Goal: Browse casually: Explore the website without a specific task or goal

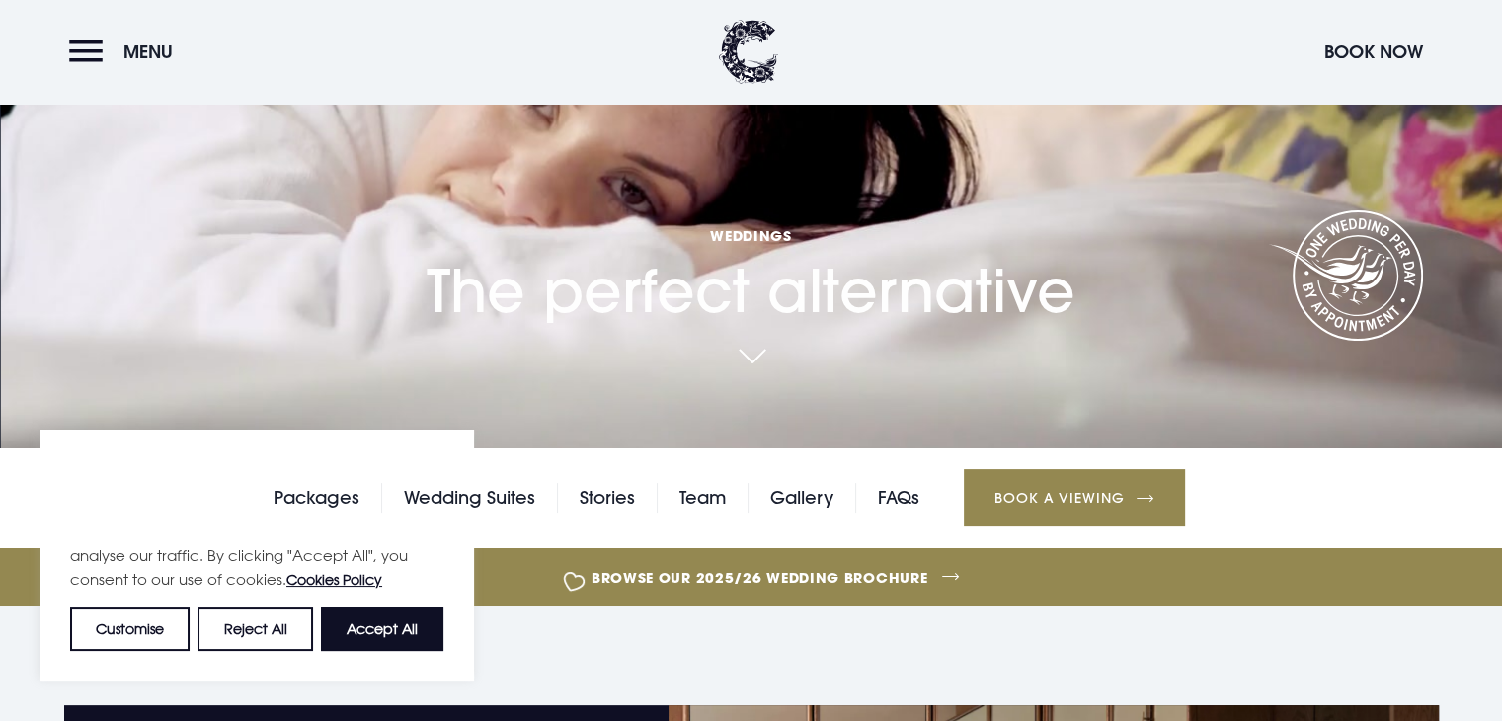
click at [269, 657] on div "We value your privacy We use cookies to enhance your browsing experience, serve…" at bounding box center [256, 555] width 434 height 252
click at [276, 625] on button "Reject All" at bounding box center [254, 628] width 115 height 43
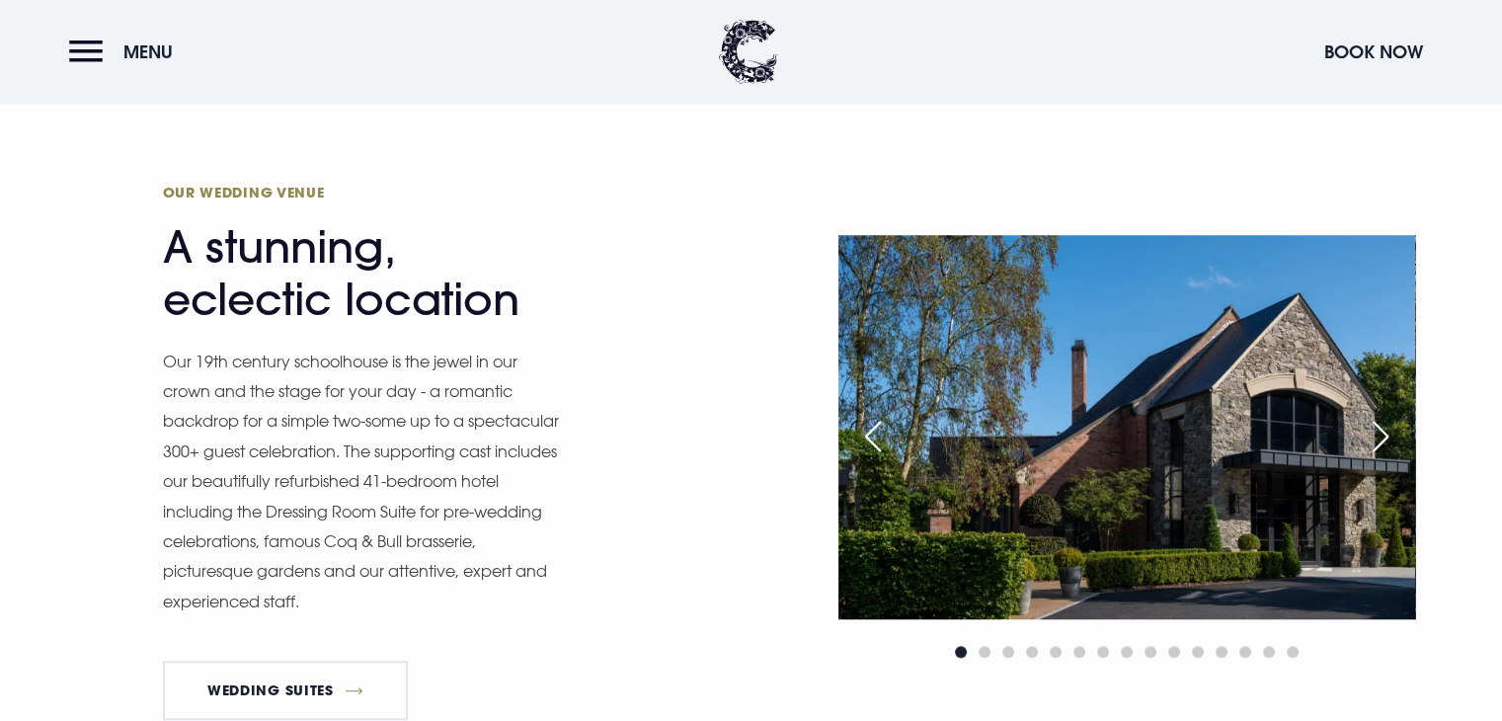
scroll to position [1523, 0]
click at [1379, 438] on div "Next slide" at bounding box center [1379, 437] width 49 height 43
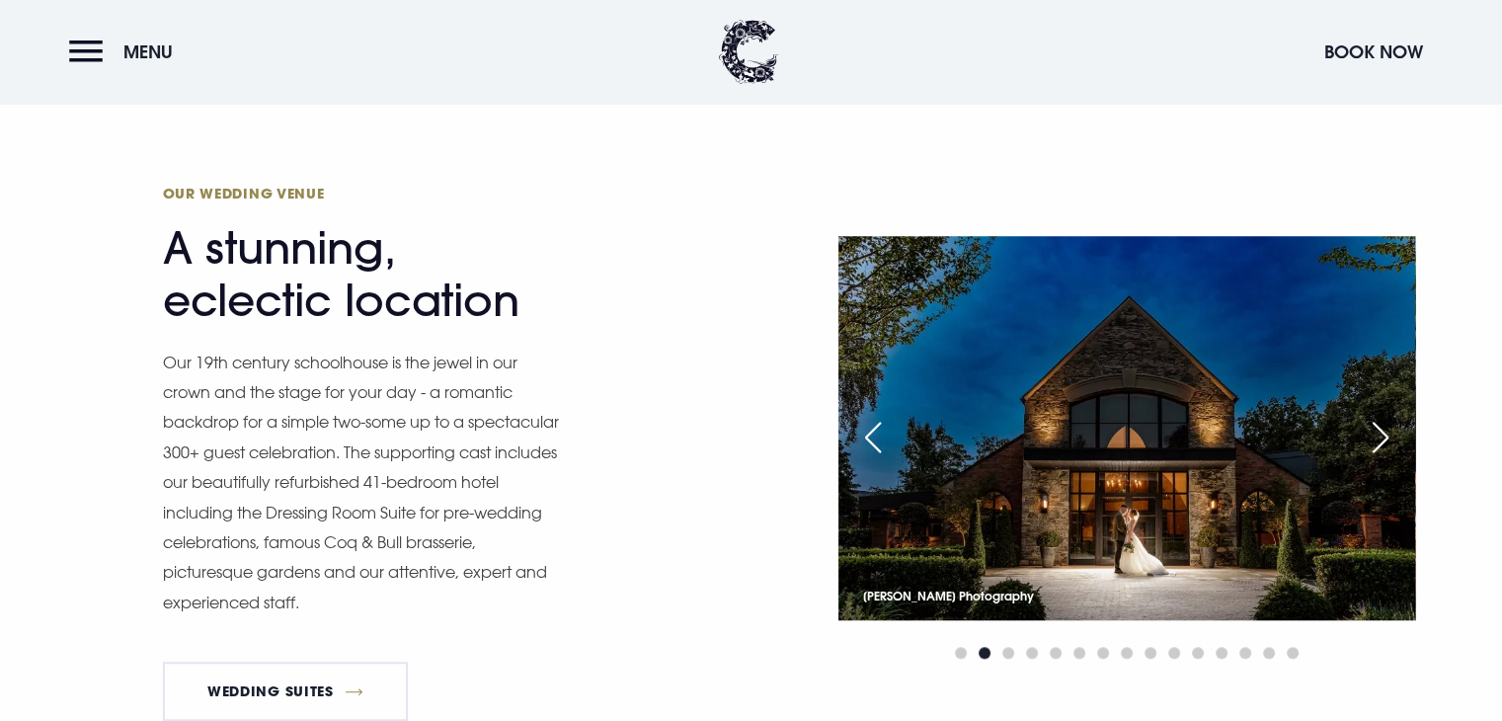
click at [1379, 438] on div "Next slide" at bounding box center [1379, 437] width 49 height 43
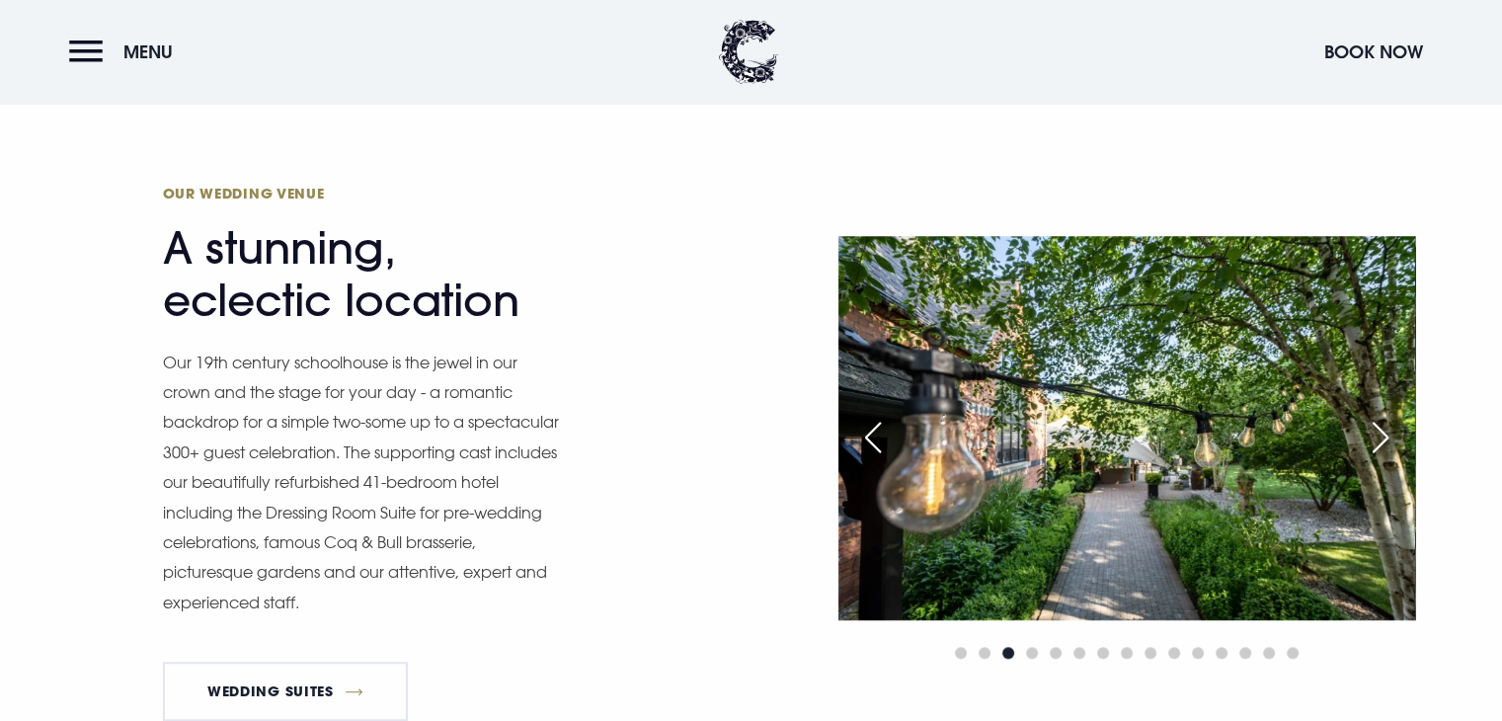
click at [1379, 438] on div "Next slide" at bounding box center [1379, 437] width 49 height 43
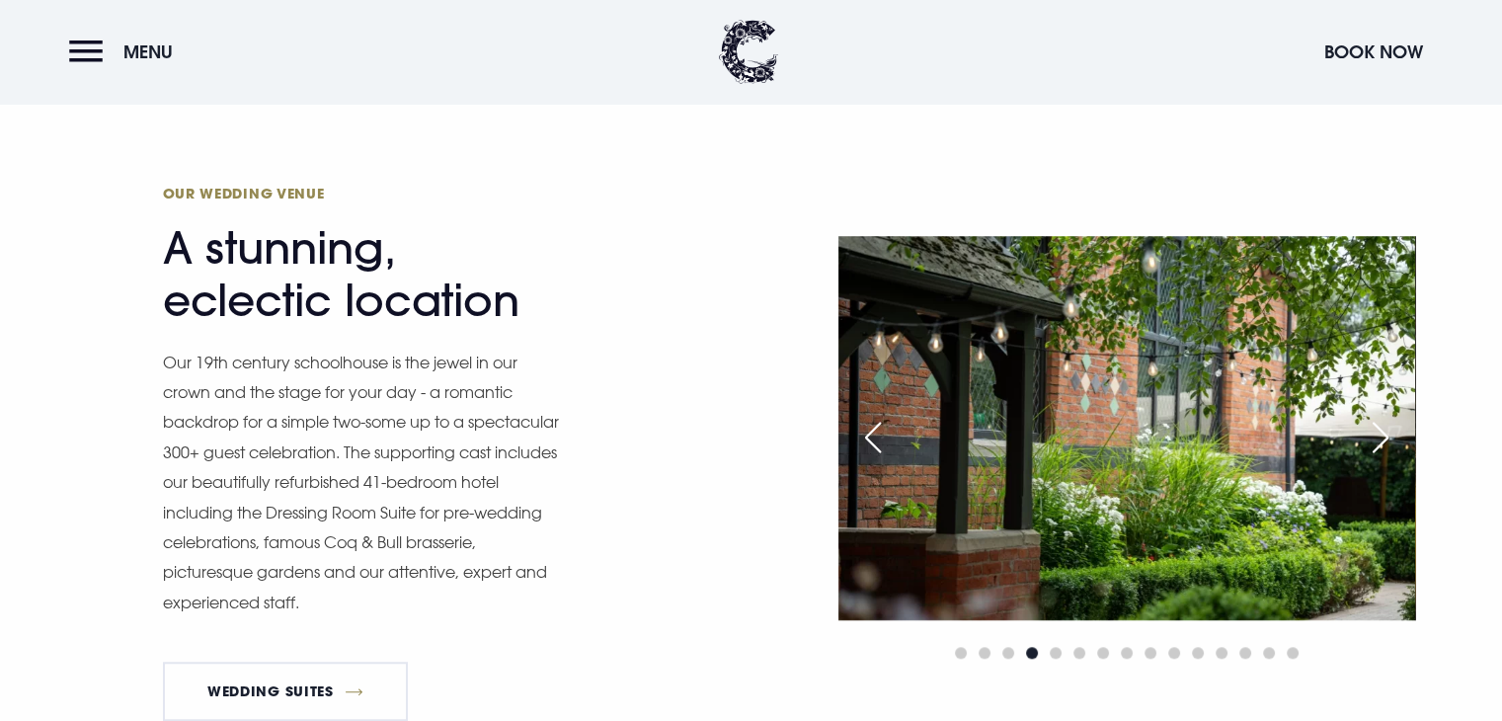
click at [1379, 438] on div "Next slide" at bounding box center [1379, 437] width 49 height 43
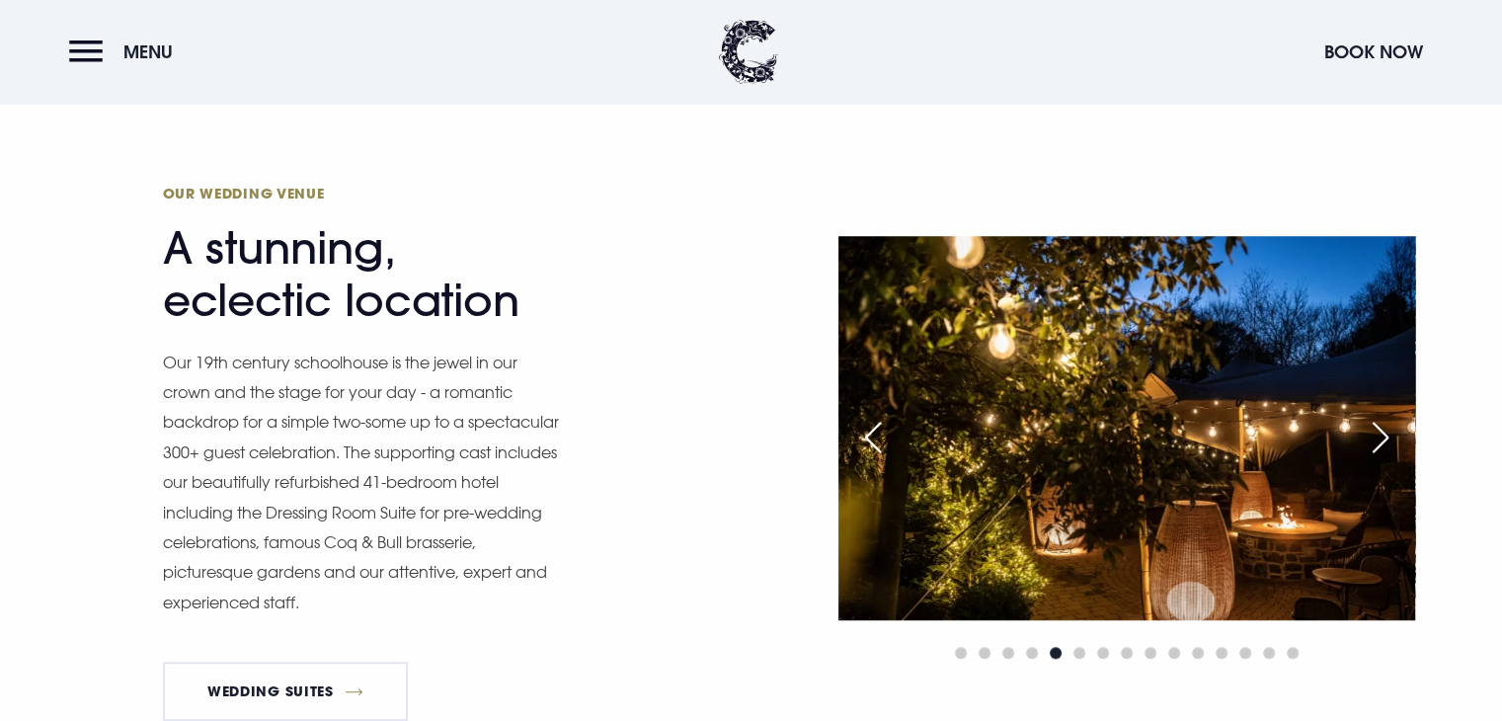
click at [1379, 438] on div "Next slide" at bounding box center [1379, 437] width 49 height 43
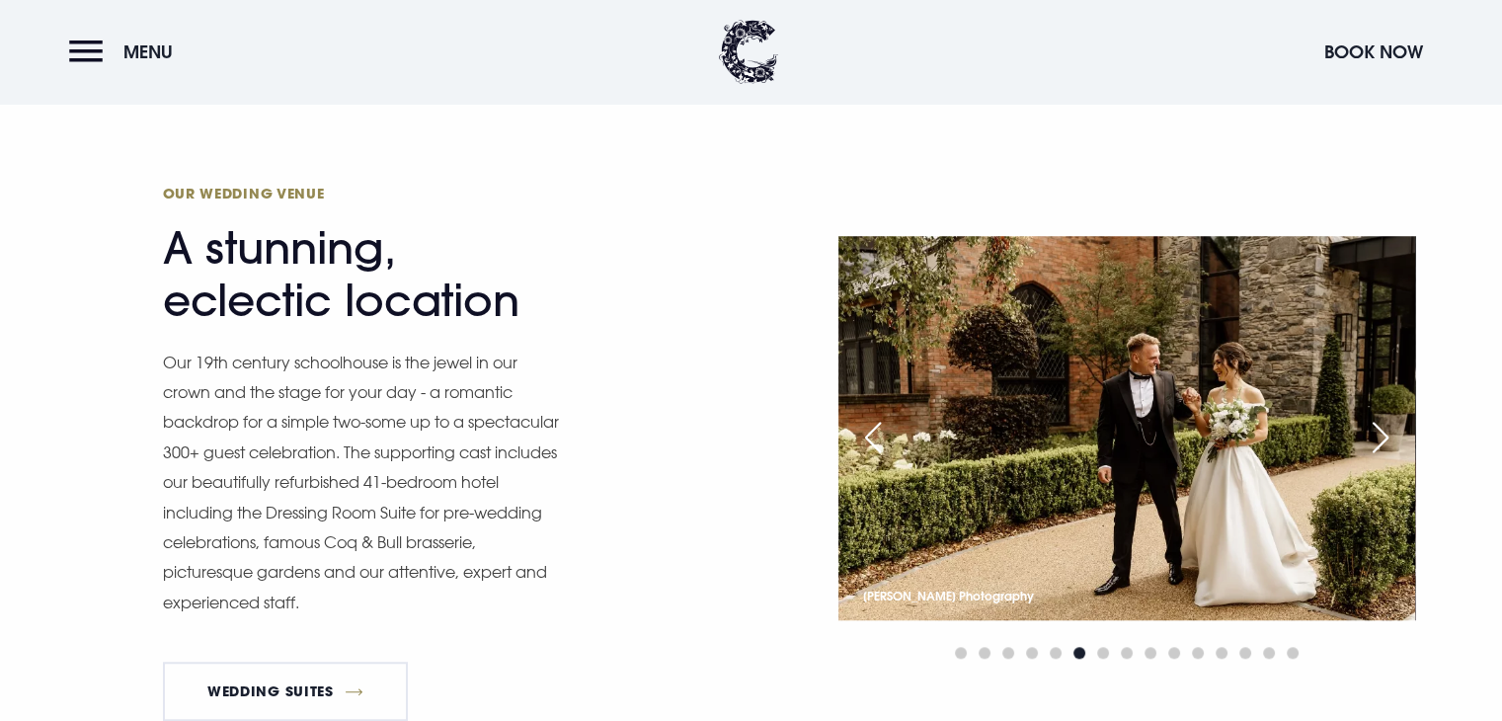
click at [1379, 438] on div "Next slide" at bounding box center [1379, 437] width 49 height 43
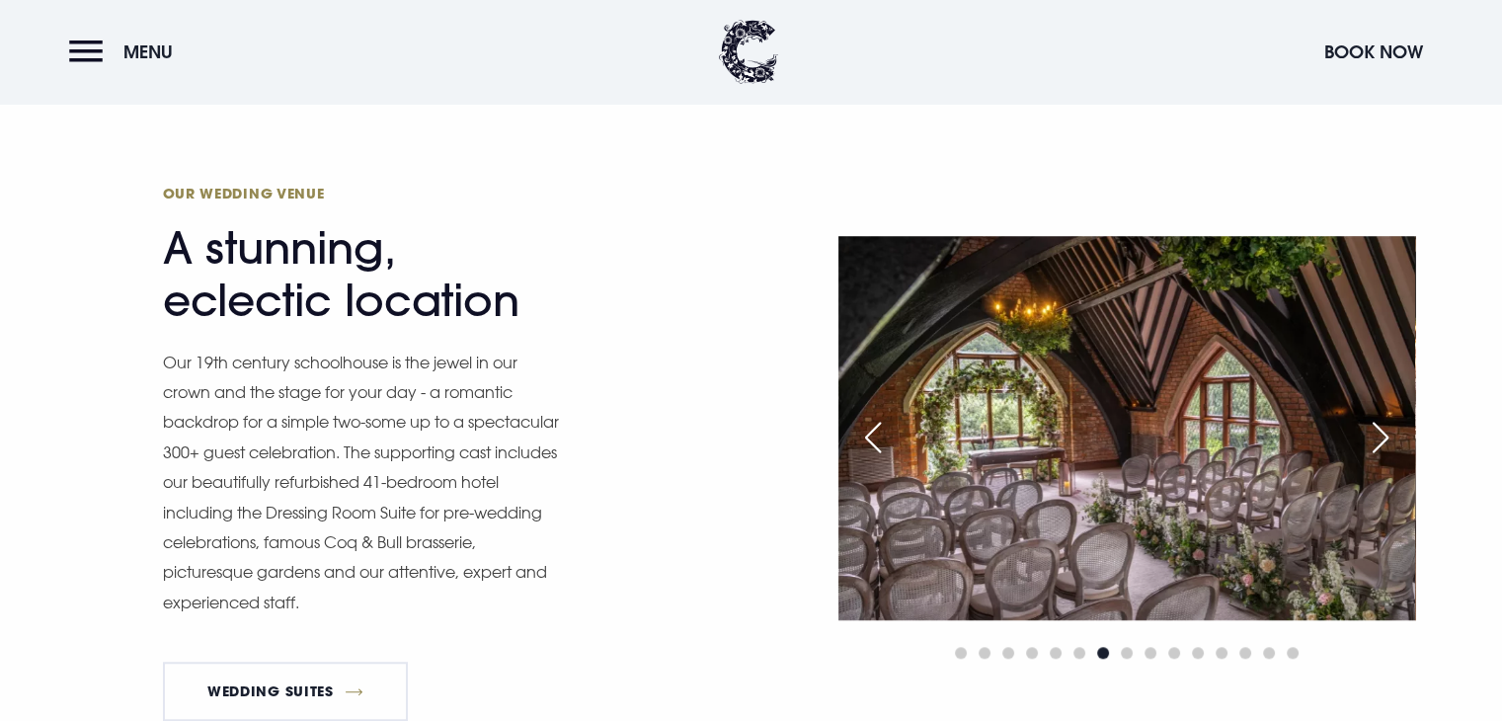
click at [1379, 438] on div "Next slide" at bounding box center [1379, 437] width 49 height 43
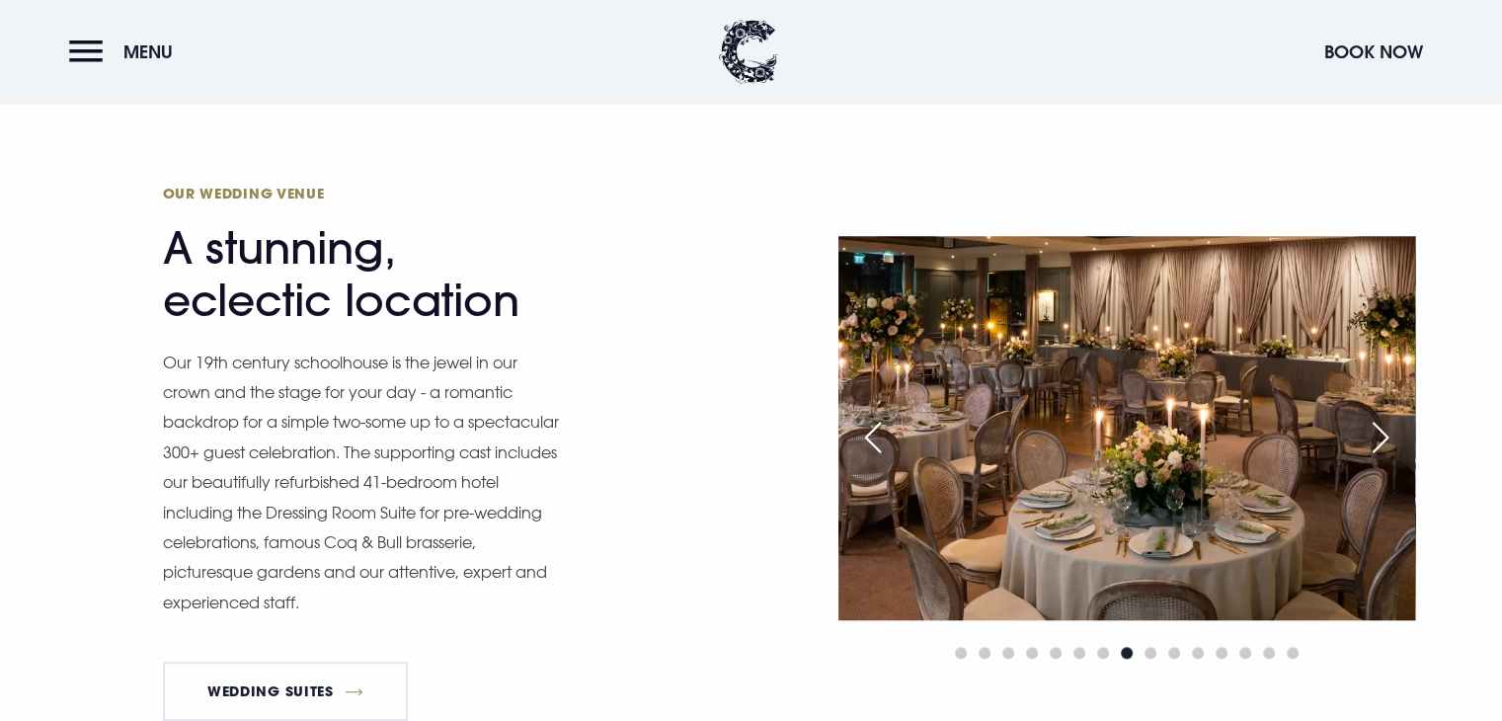
click at [1379, 438] on div "Next slide" at bounding box center [1379, 437] width 49 height 43
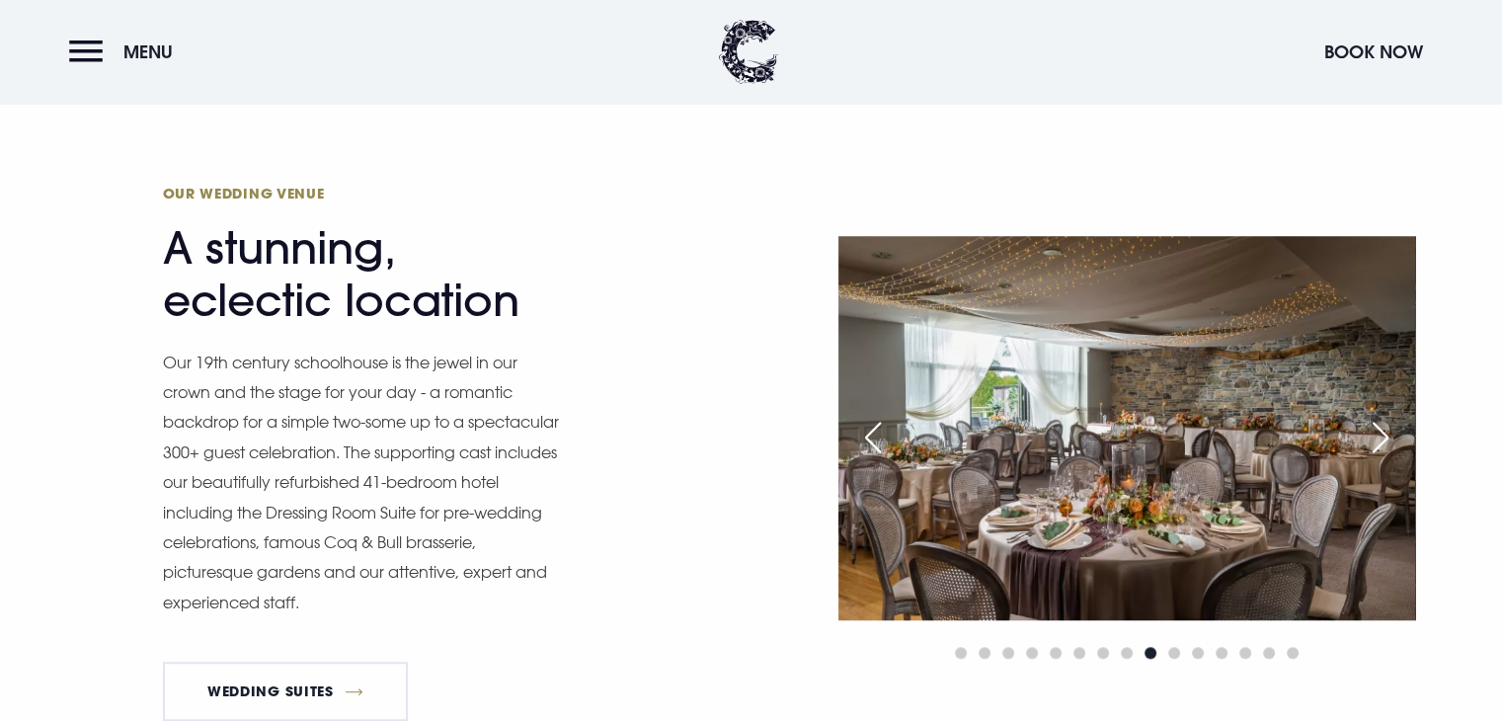
click at [1379, 438] on div "Next slide" at bounding box center [1379, 437] width 49 height 43
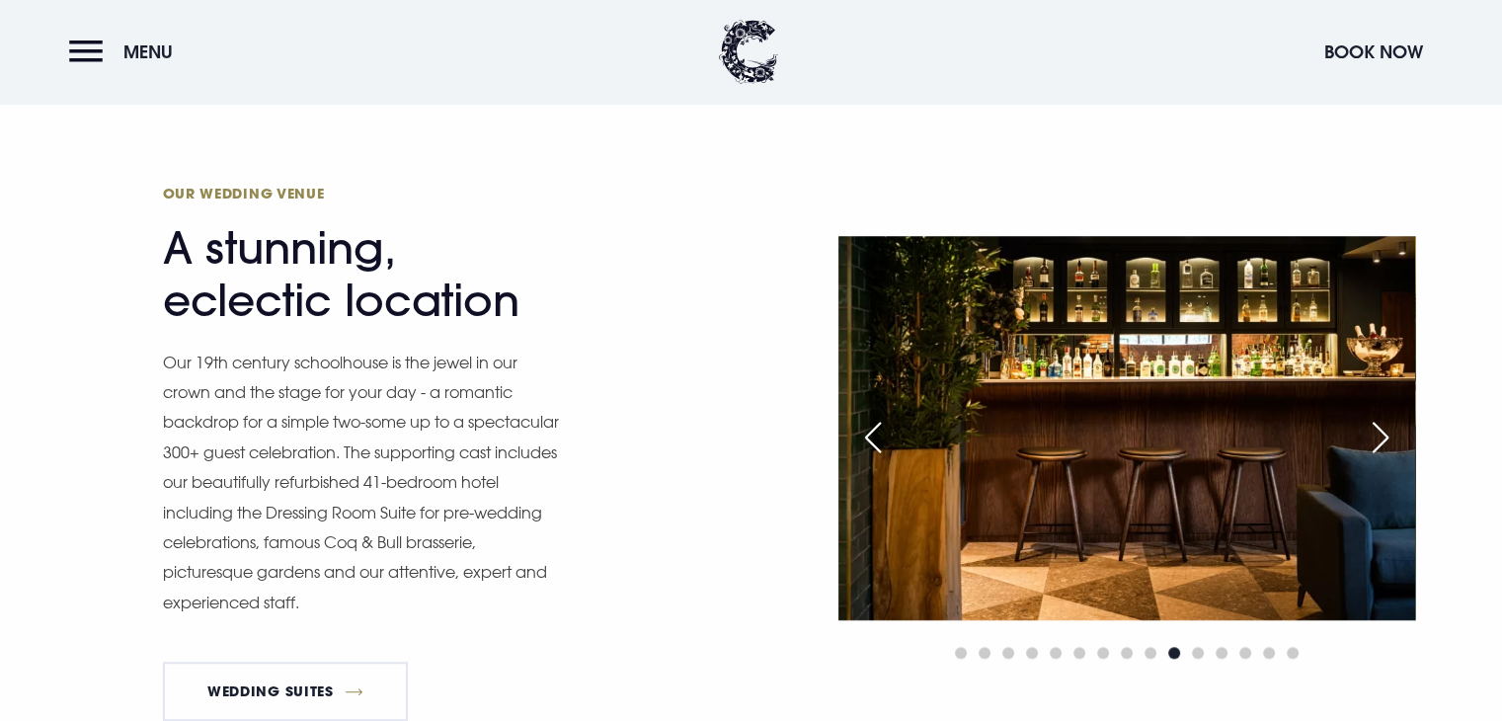
click at [1379, 438] on div "Next slide" at bounding box center [1379, 437] width 49 height 43
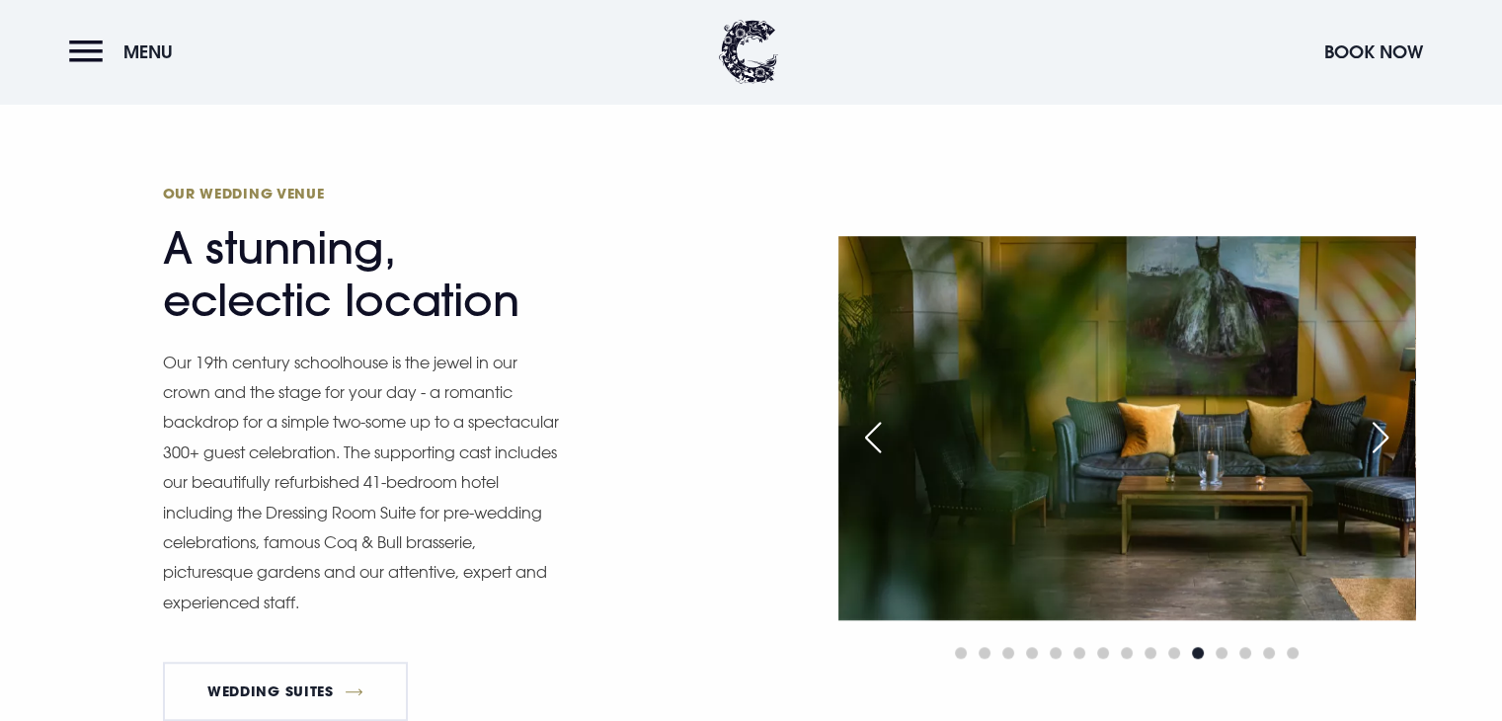
click at [1379, 438] on div "Next slide" at bounding box center [1379, 437] width 49 height 43
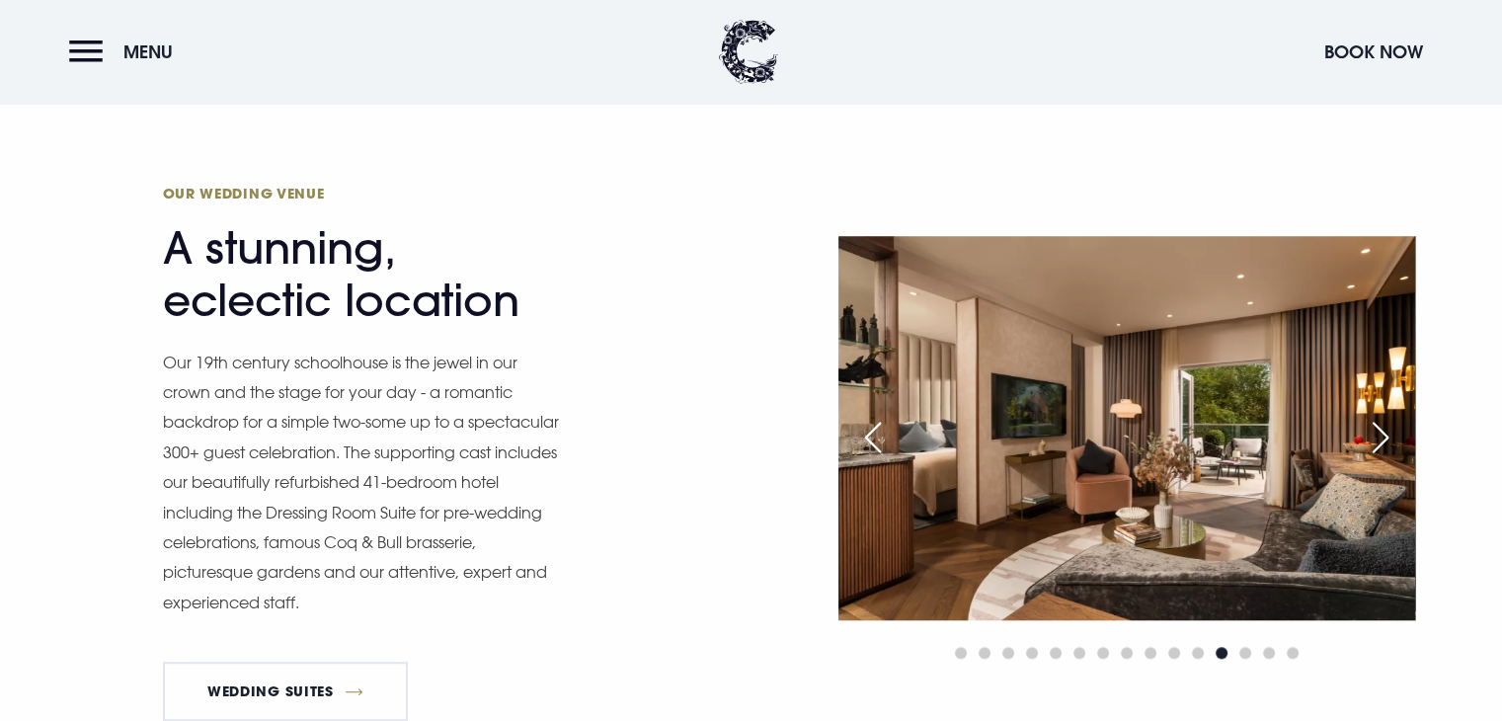
click at [1379, 438] on div "Next slide" at bounding box center [1379, 437] width 49 height 43
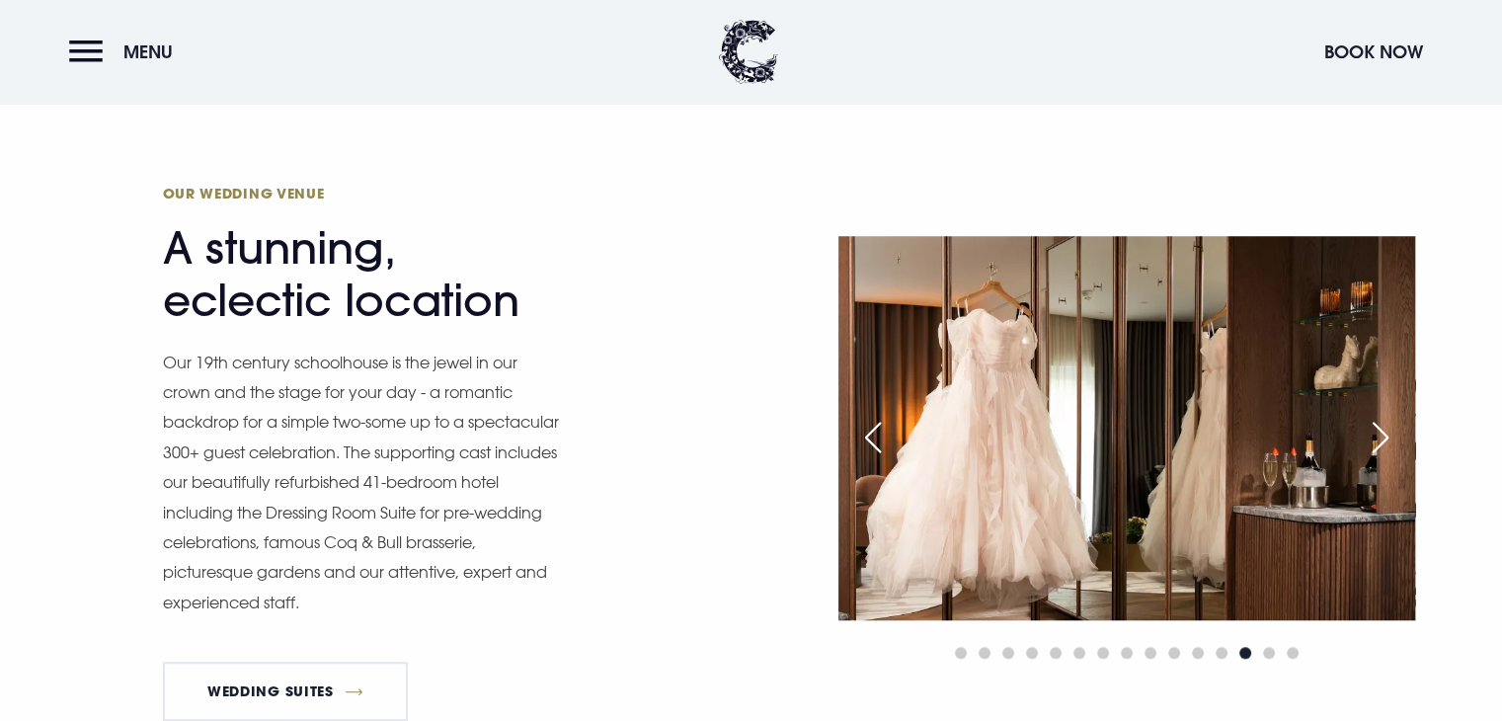
click at [1379, 438] on div "Next slide" at bounding box center [1379, 437] width 49 height 43
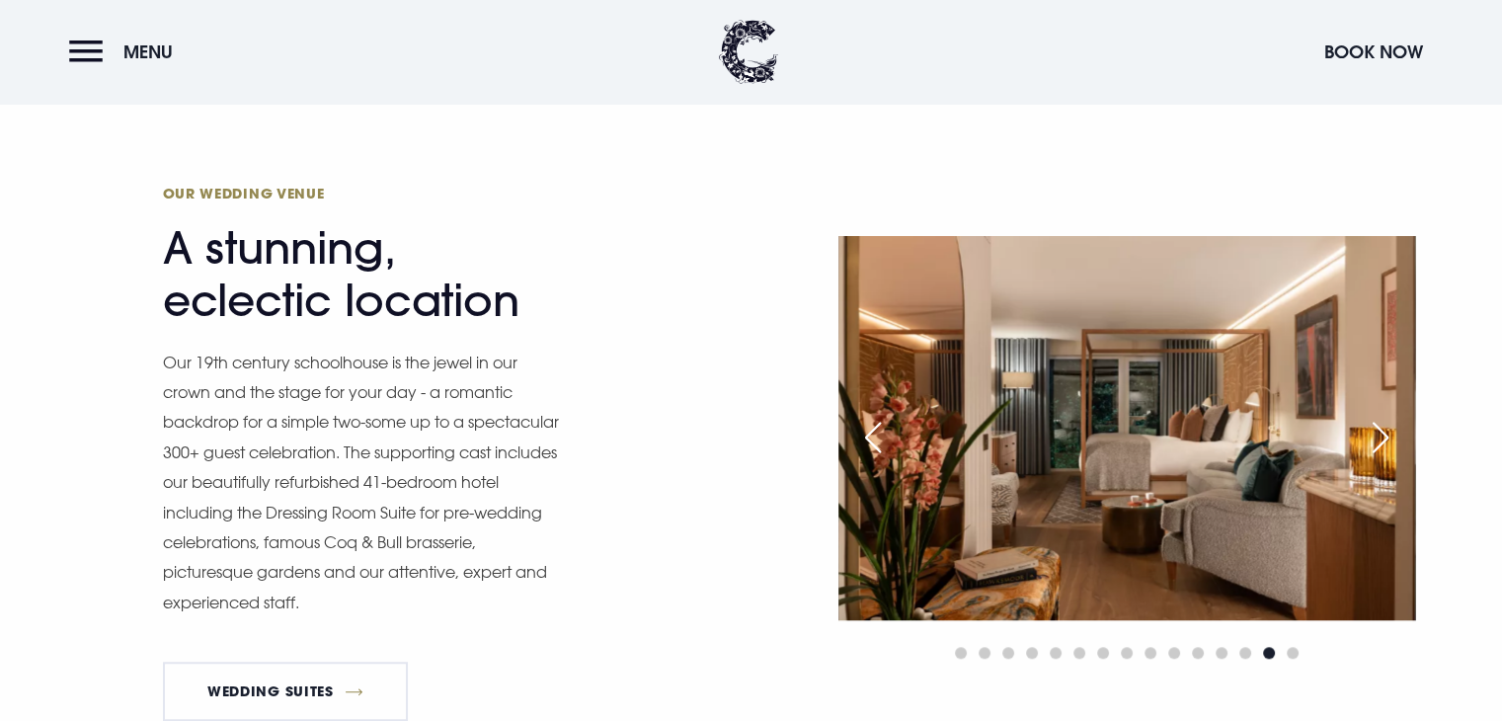
click at [1379, 438] on div "Next slide" at bounding box center [1379, 437] width 49 height 43
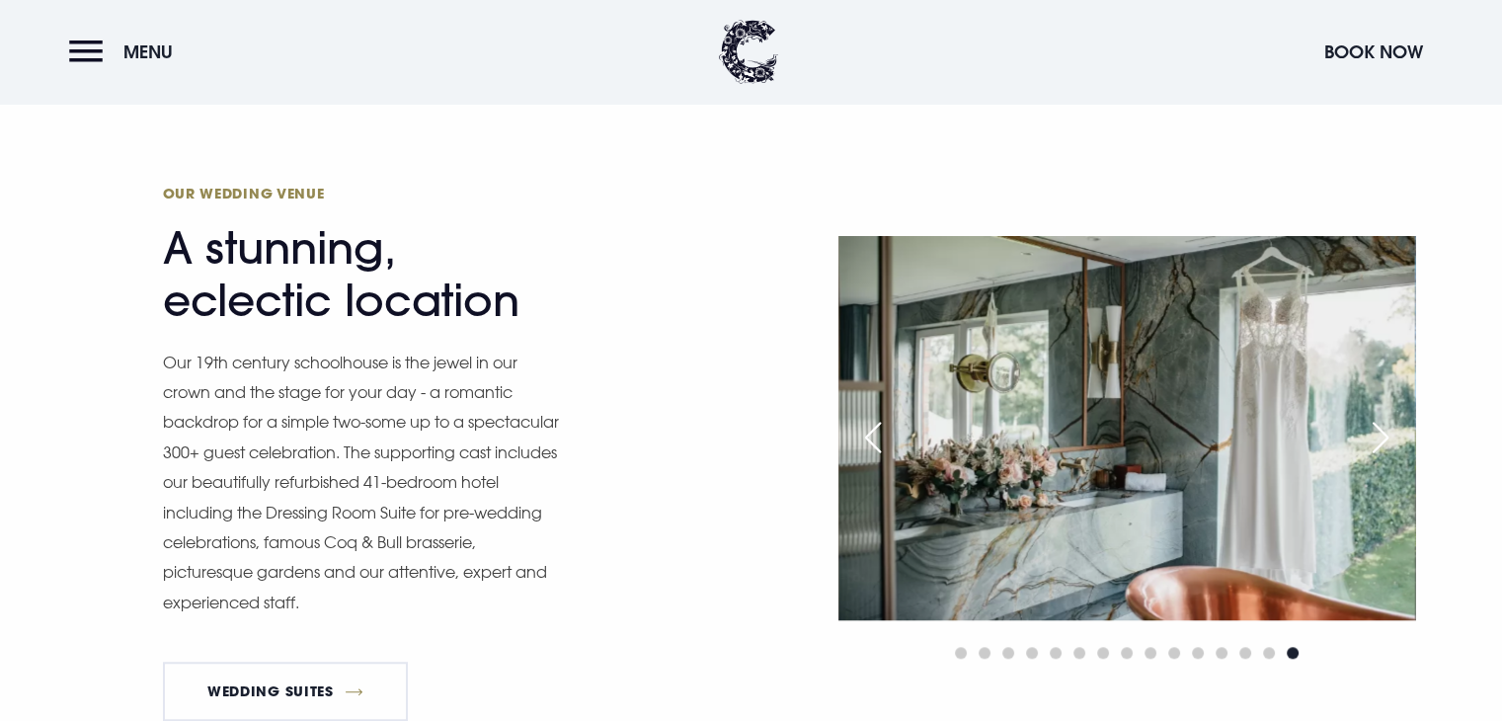
click at [1379, 438] on div "Next slide" at bounding box center [1379, 437] width 49 height 43
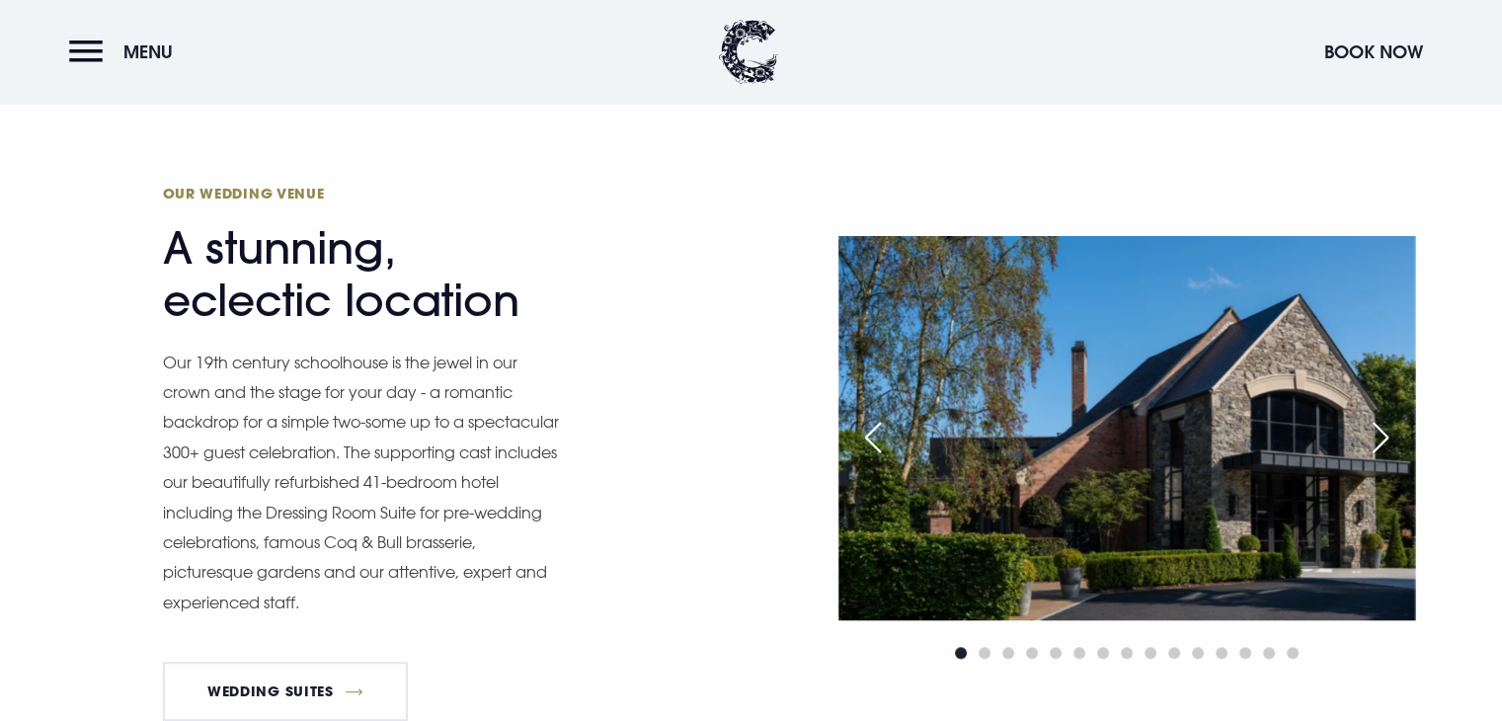
click at [1379, 438] on div "Next slide" at bounding box center [1379, 437] width 49 height 43
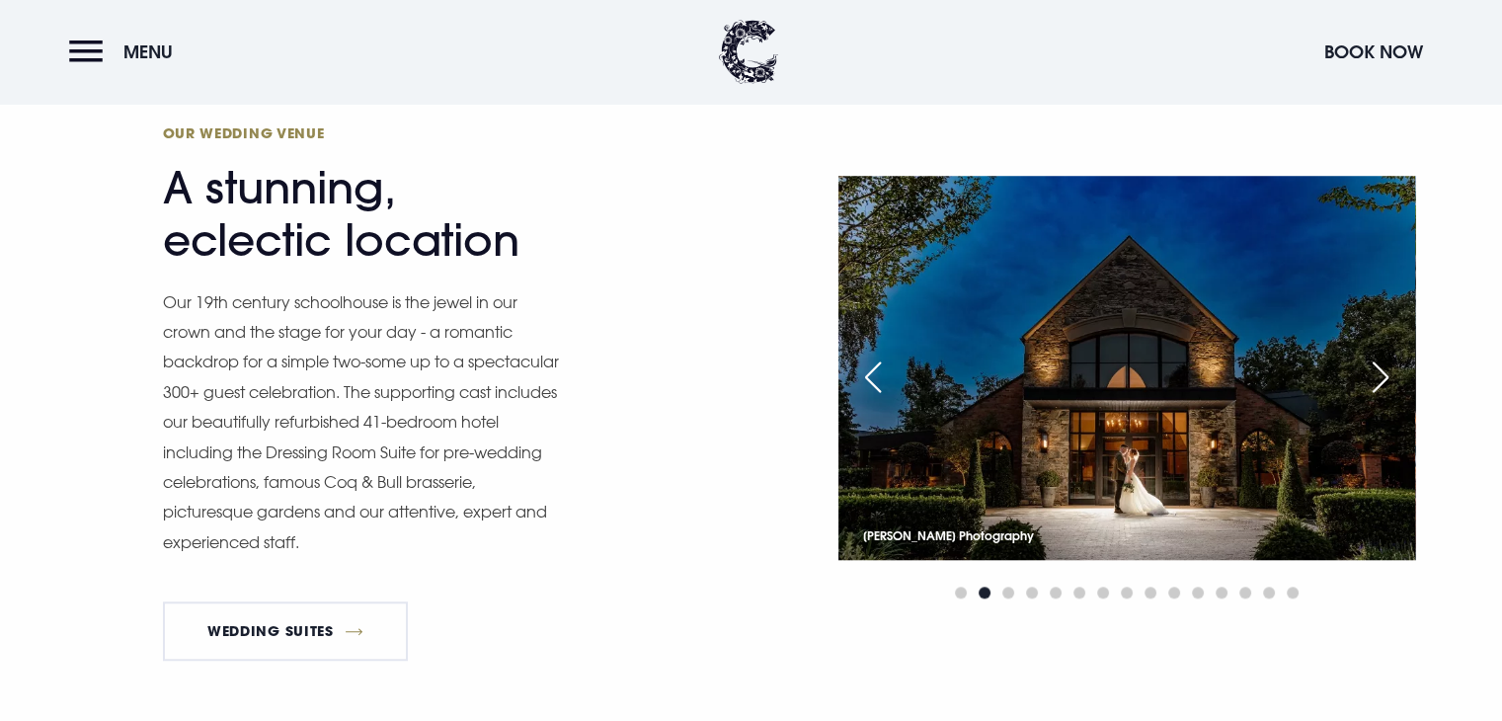
scroll to position [1571, 0]
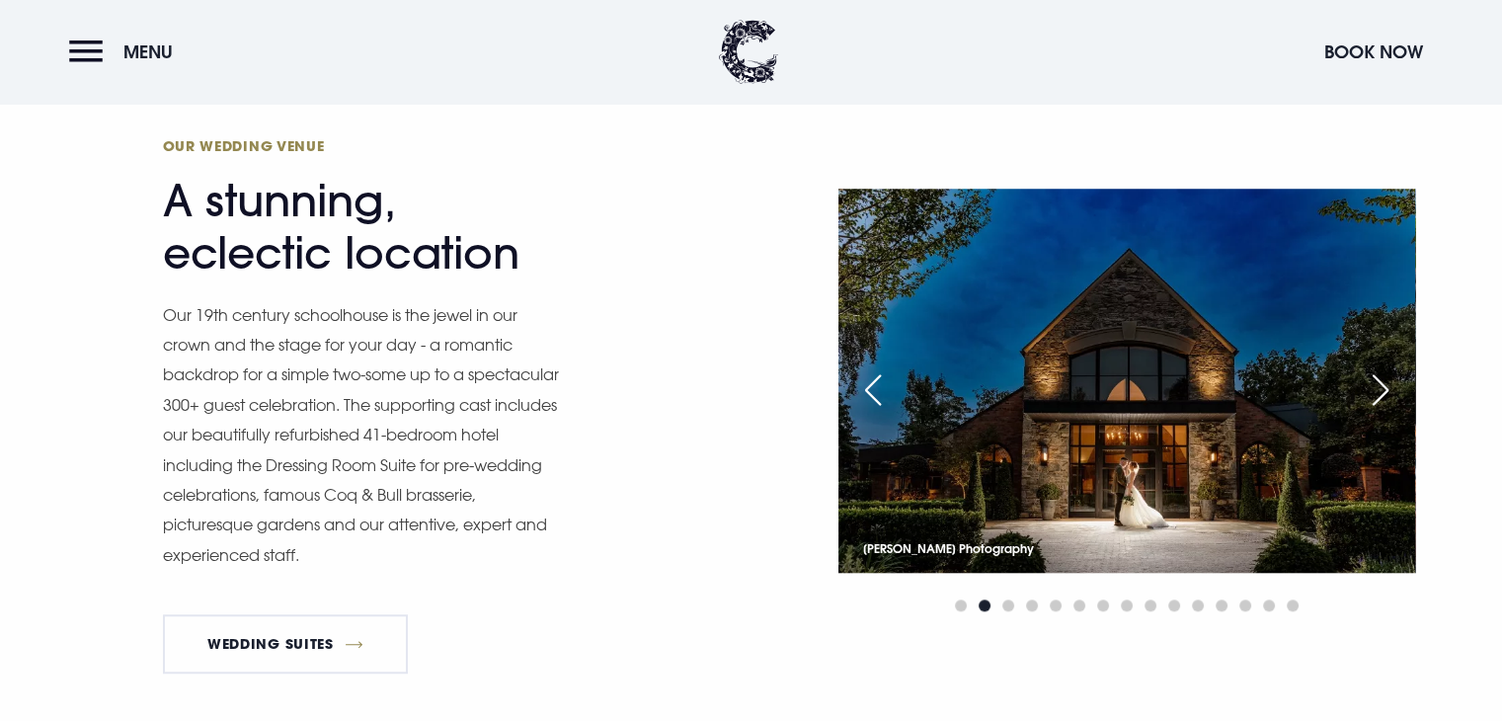
click at [1372, 388] on div "Next slide" at bounding box center [1379, 389] width 49 height 43
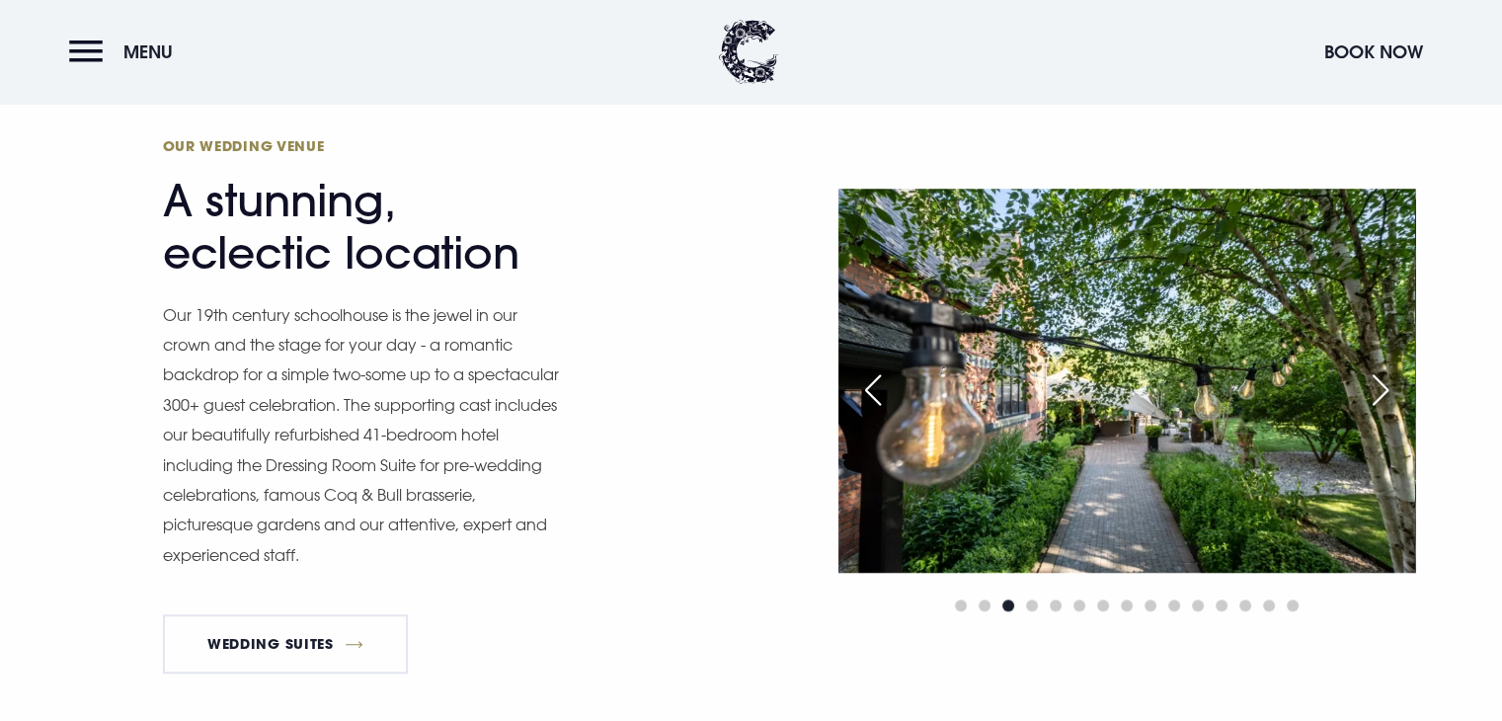
click at [1372, 388] on div "Next slide" at bounding box center [1379, 389] width 49 height 43
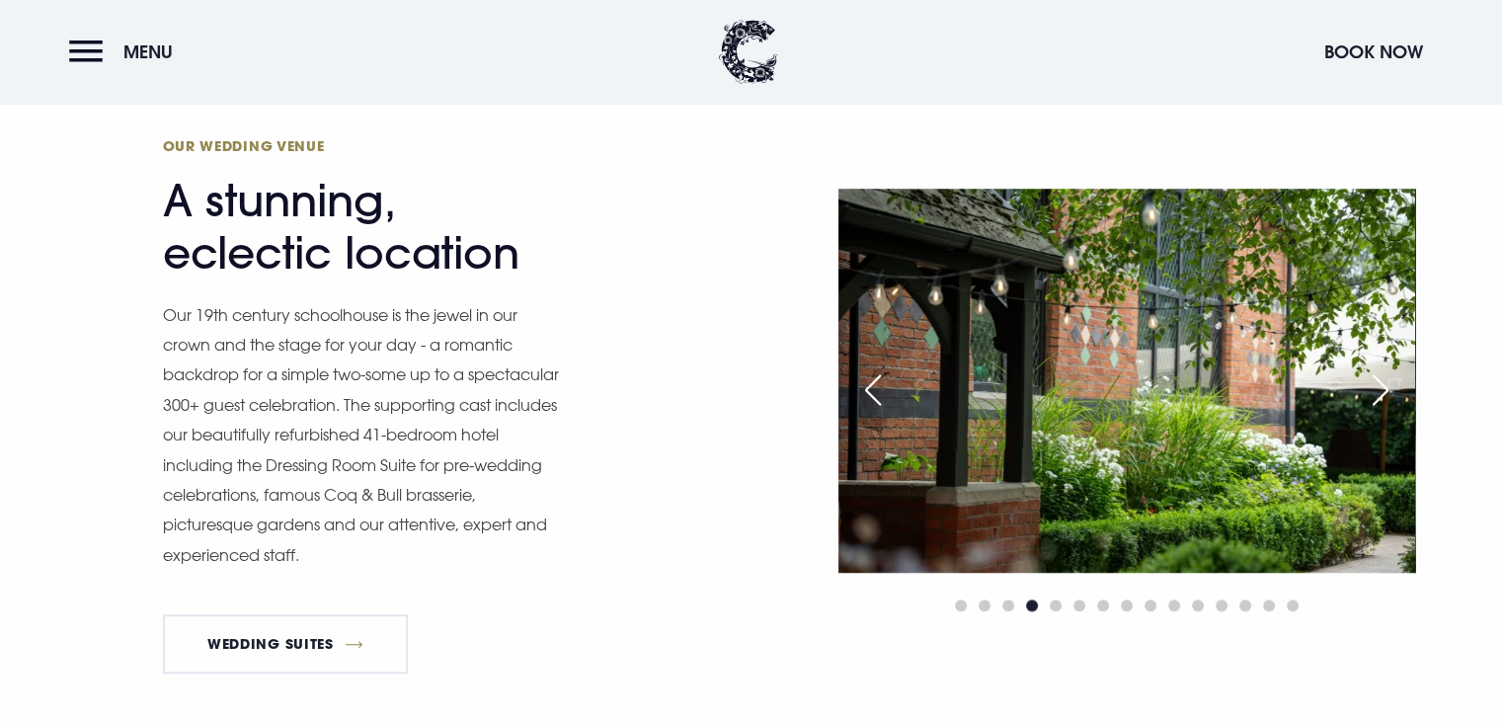
click at [1372, 388] on div "Next slide" at bounding box center [1379, 389] width 49 height 43
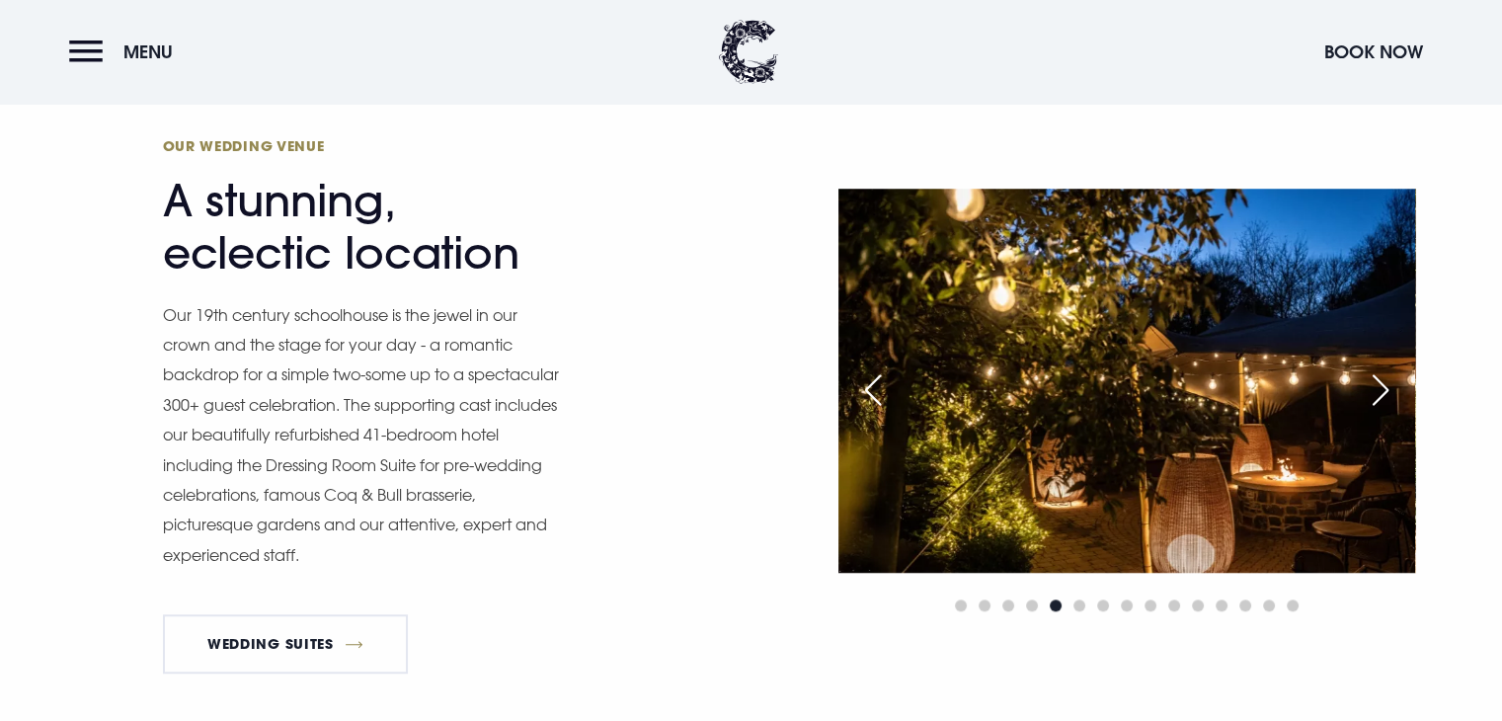
click at [1372, 388] on div "Next slide" at bounding box center [1379, 389] width 49 height 43
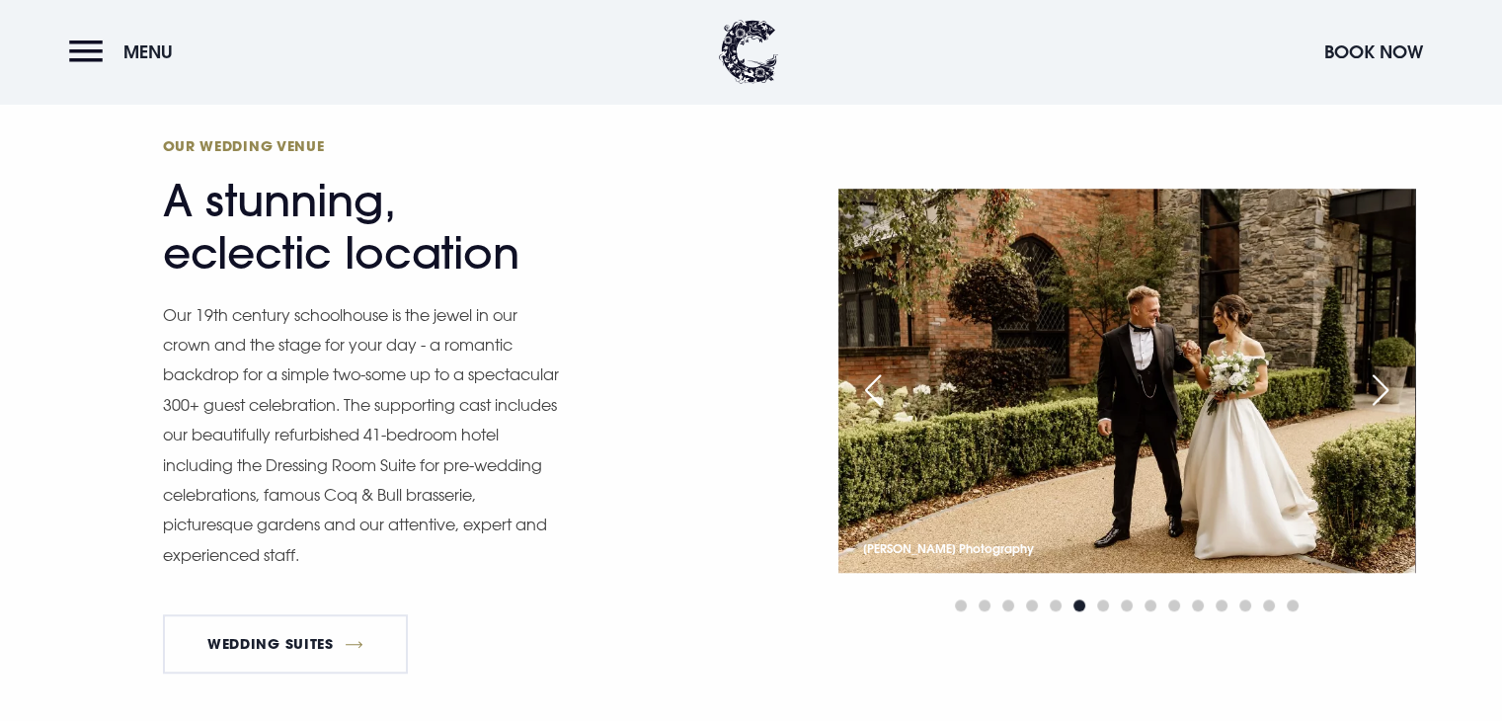
click at [1372, 388] on div "Next slide" at bounding box center [1379, 389] width 49 height 43
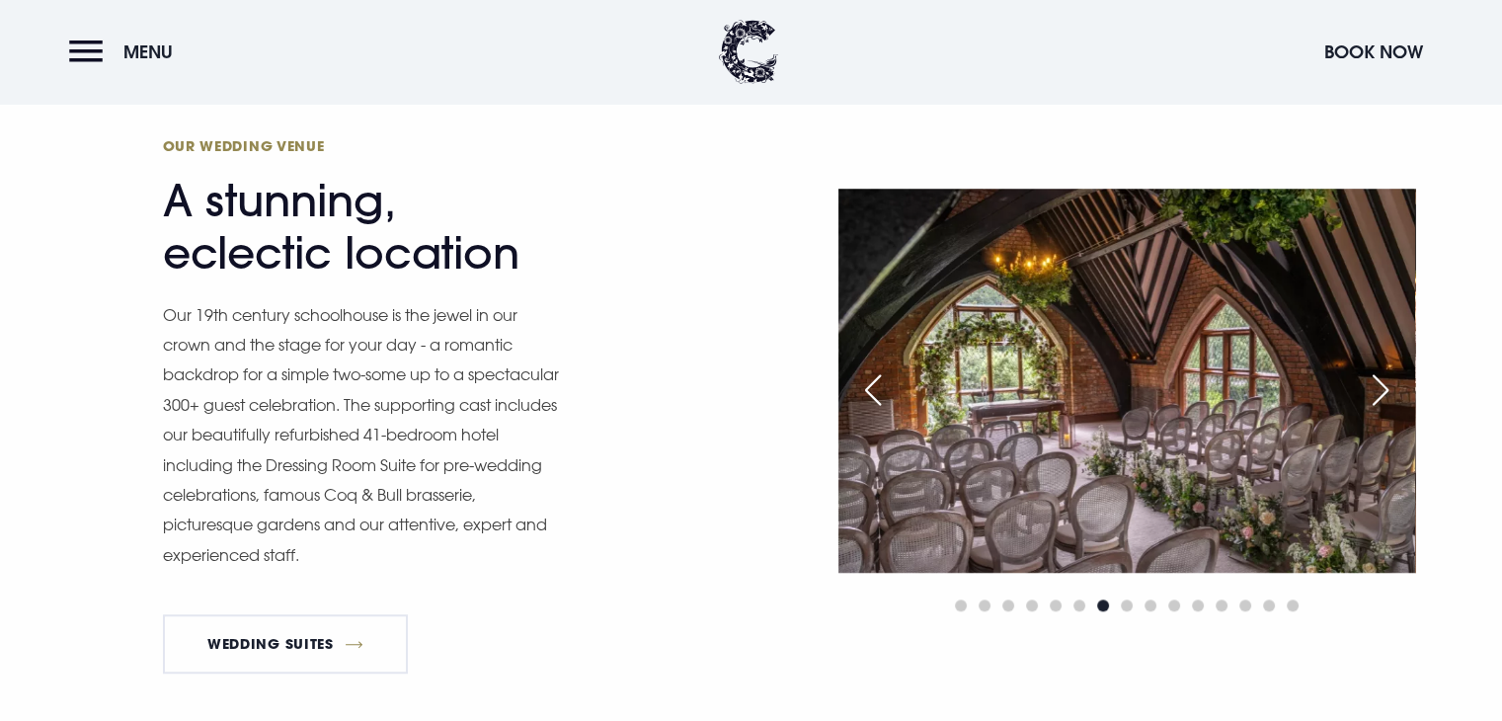
click at [1372, 388] on div "Next slide" at bounding box center [1379, 389] width 49 height 43
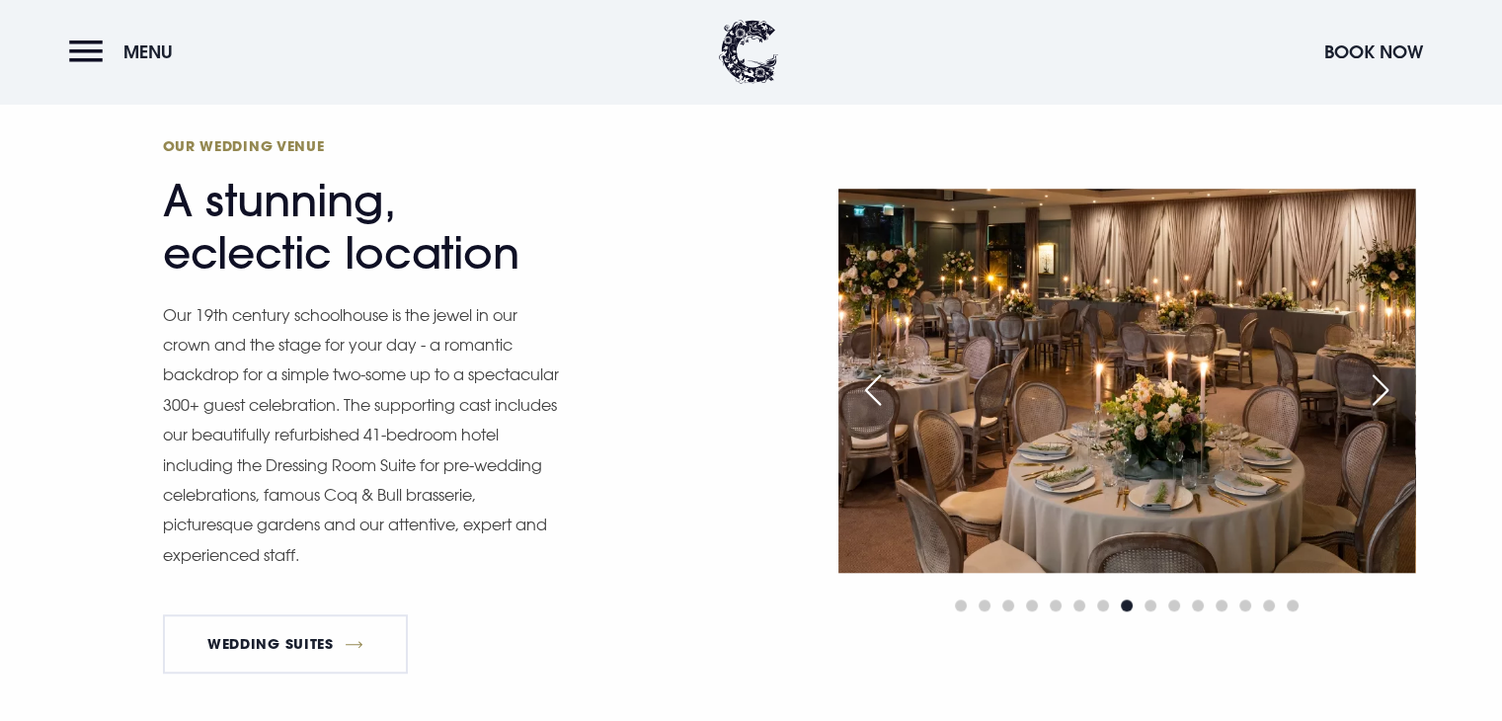
click at [1372, 388] on div "Next slide" at bounding box center [1379, 389] width 49 height 43
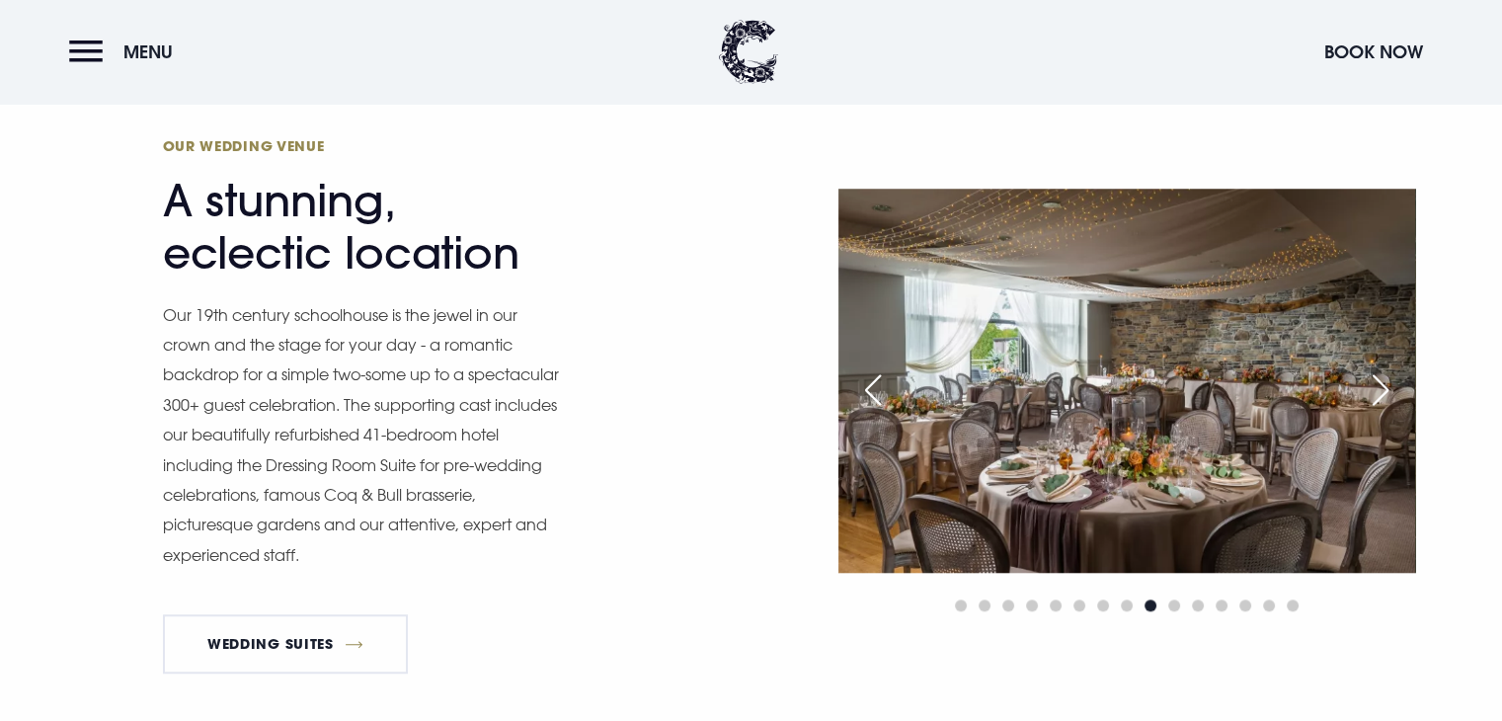
click at [1372, 388] on div "Next slide" at bounding box center [1379, 389] width 49 height 43
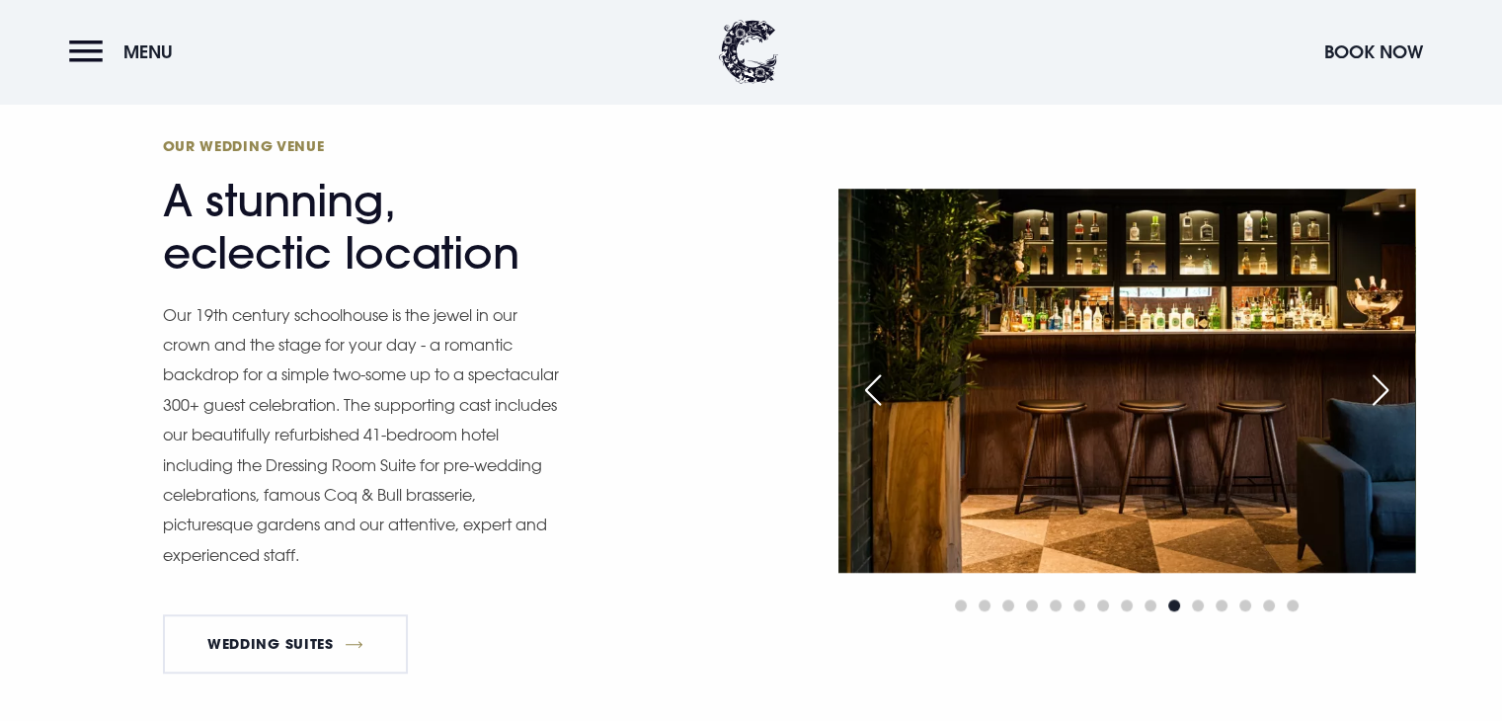
click at [1372, 388] on div "Next slide" at bounding box center [1379, 389] width 49 height 43
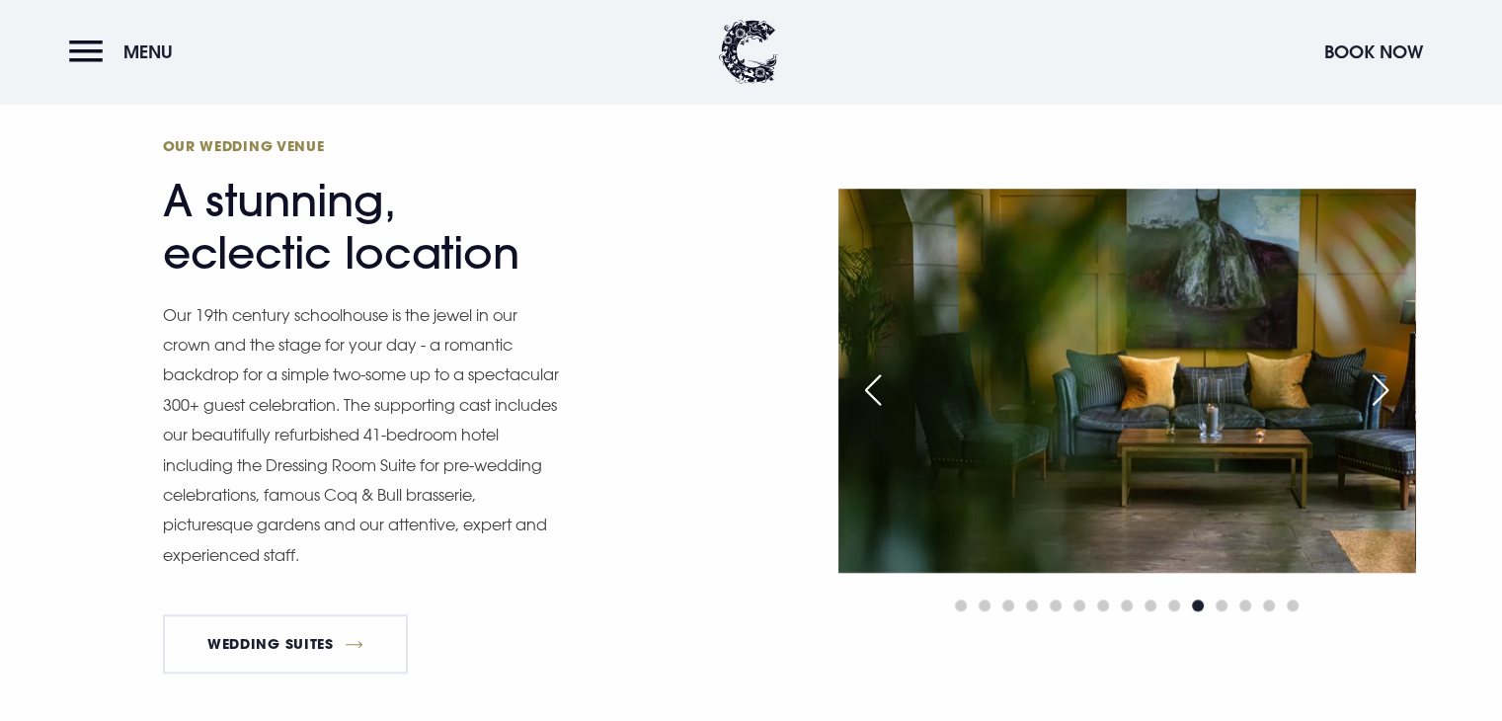
click at [1372, 388] on div "Next slide" at bounding box center [1379, 389] width 49 height 43
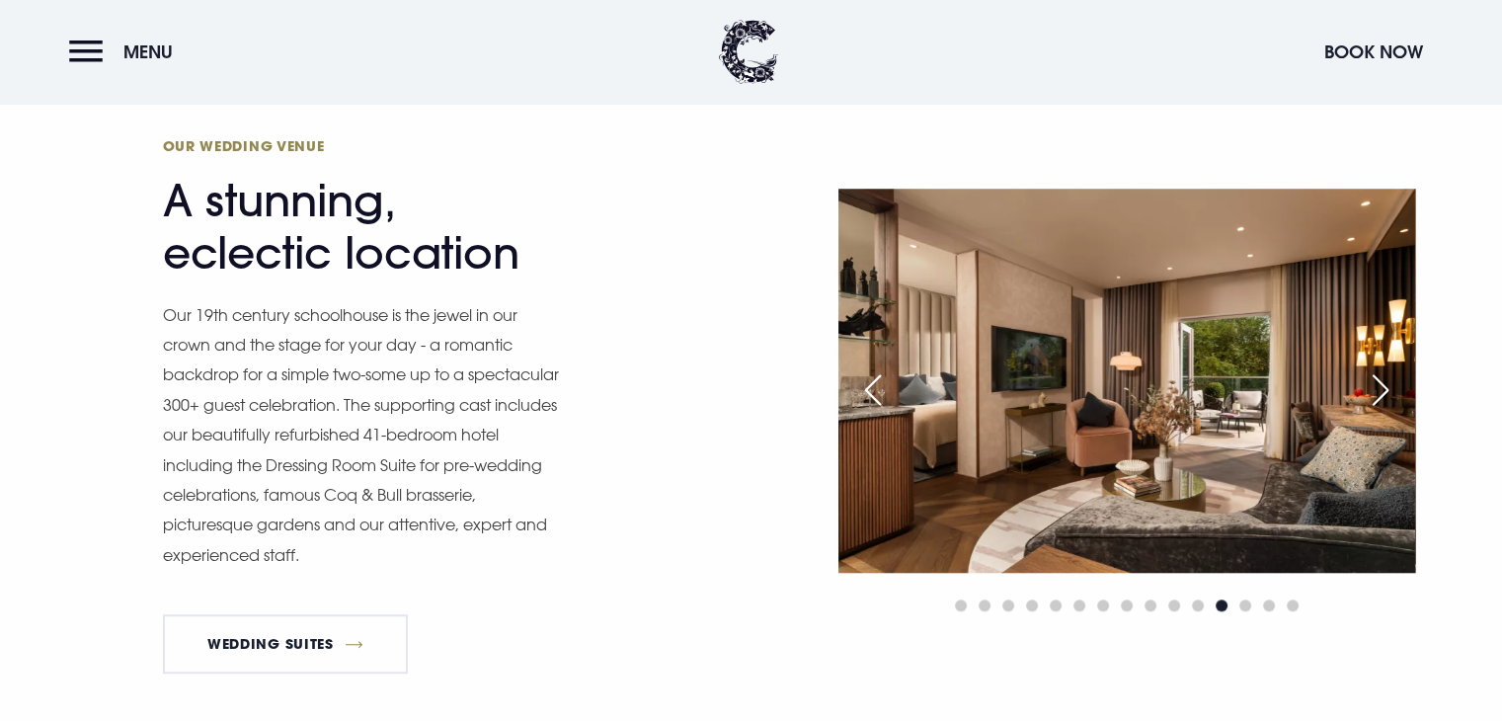
click at [1372, 388] on div "Next slide" at bounding box center [1379, 389] width 49 height 43
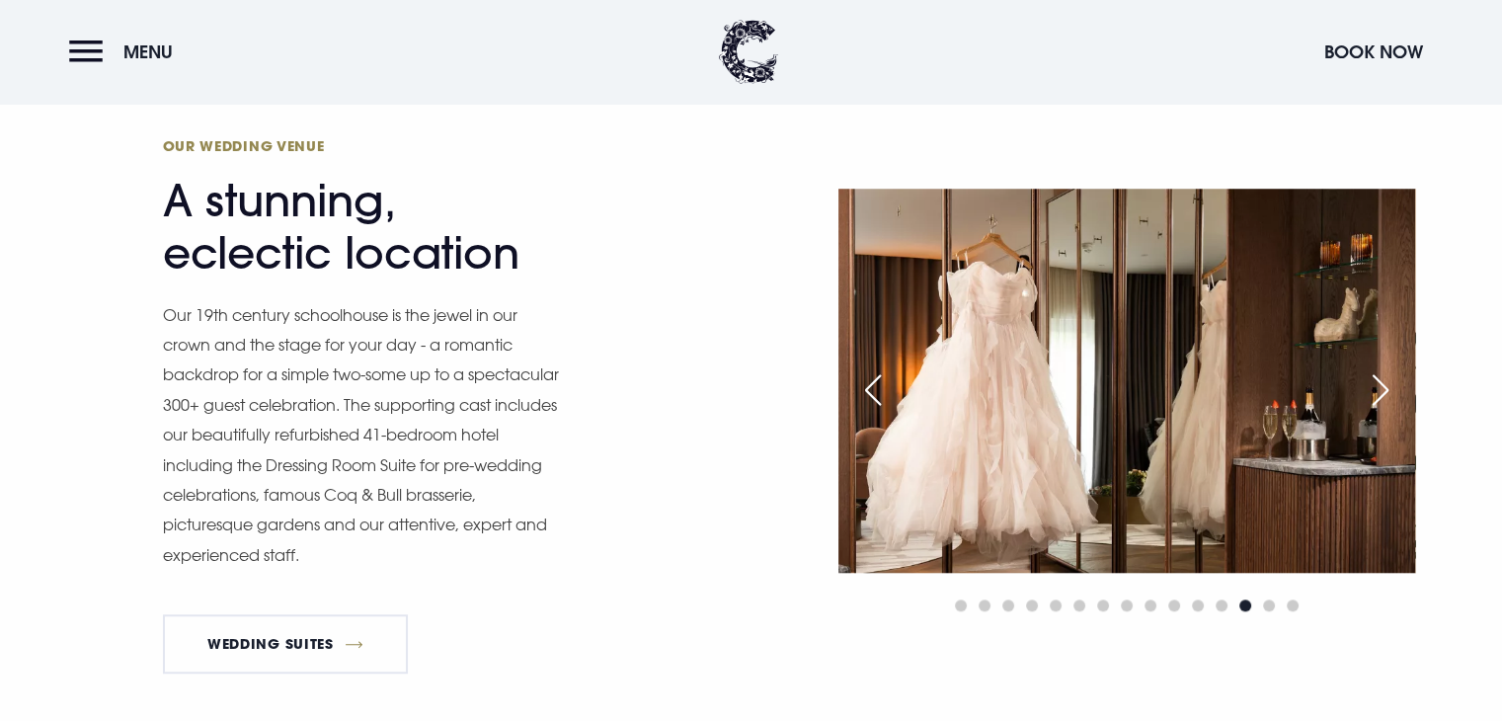
click at [1372, 388] on div "Next slide" at bounding box center [1379, 389] width 49 height 43
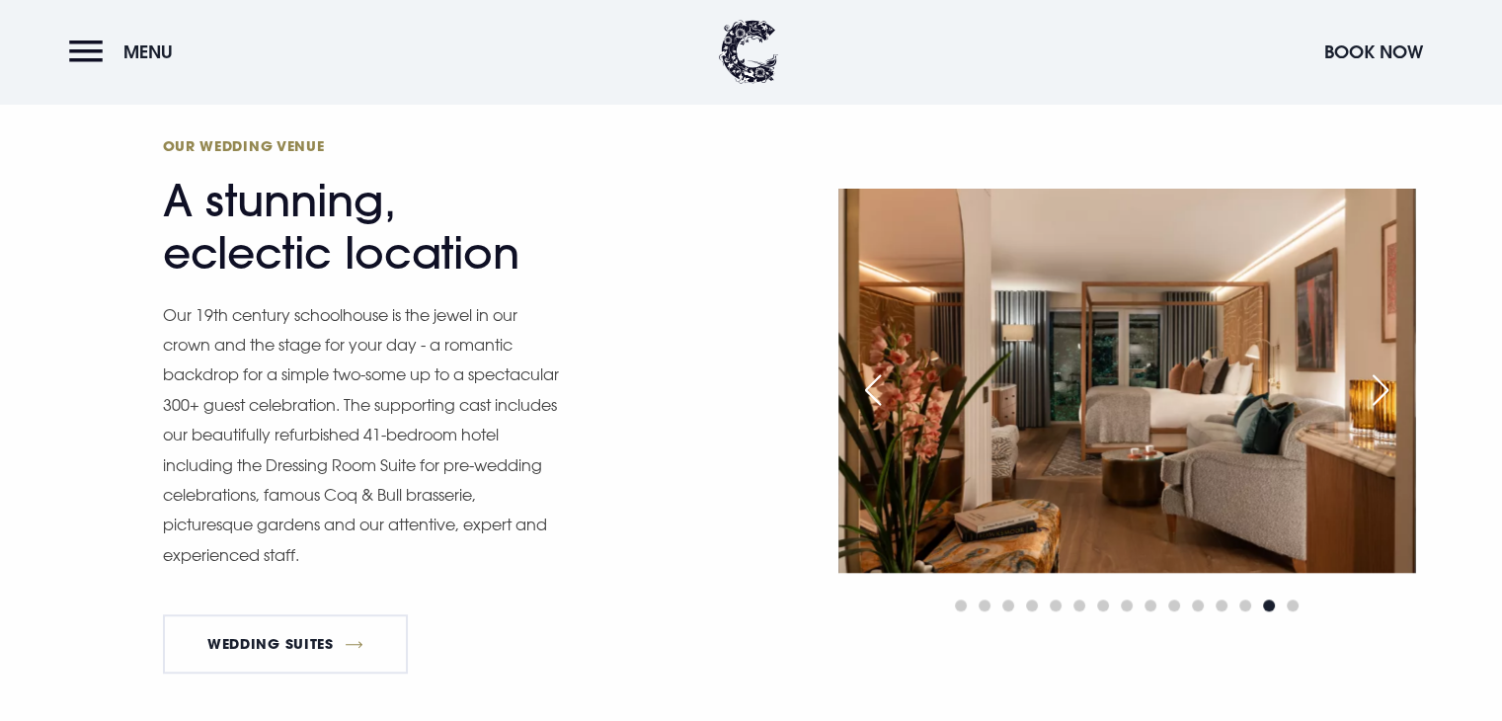
click at [1372, 388] on div "Next slide" at bounding box center [1379, 389] width 49 height 43
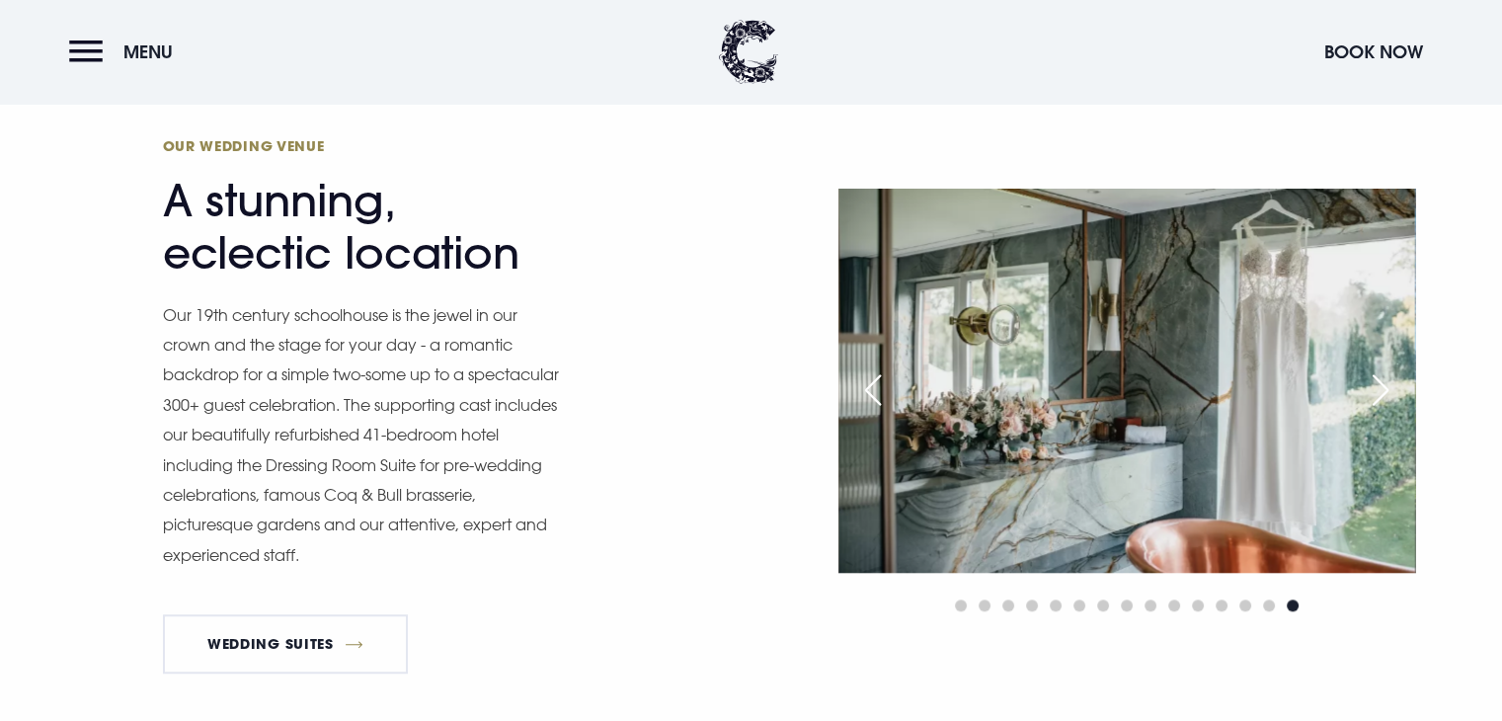
click at [1372, 388] on div "Next slide" at bounding box center [1379, 389] width 49 height 43
